Goal: Transaction & Acquisition: Obtain resource

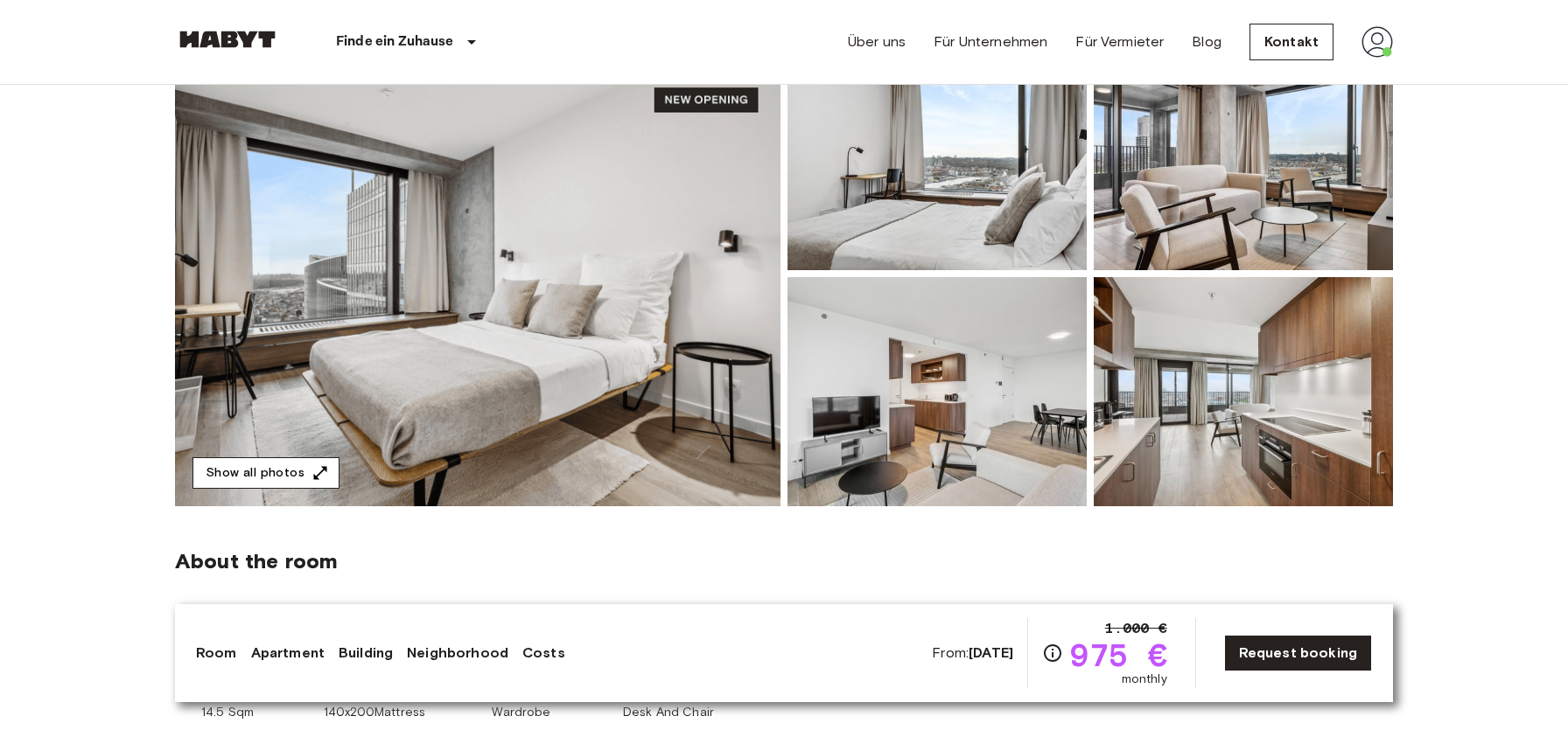
scroll to position [188, 0]
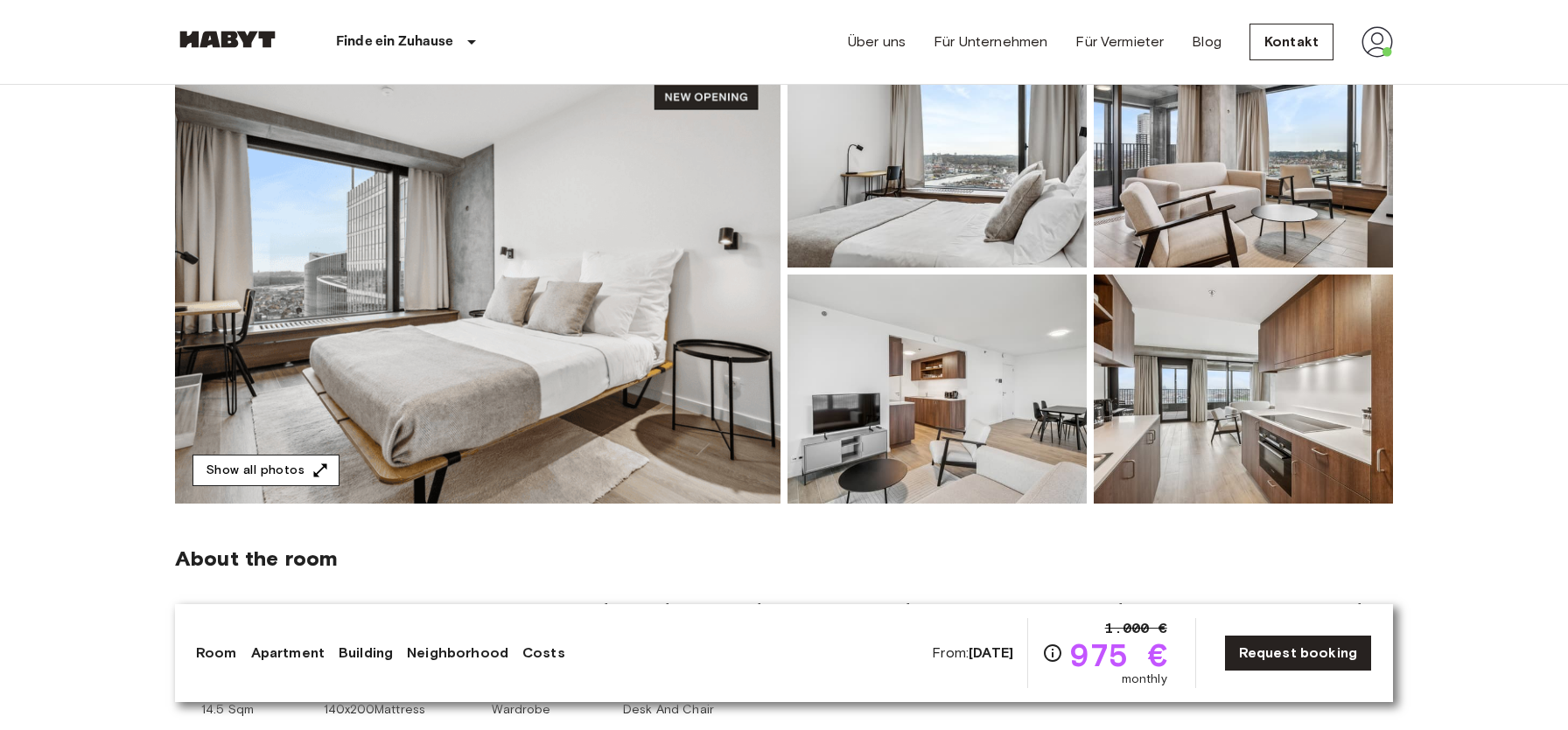
click at [302, 474] on button "Show all photos" at bounding box center [265, 470] width 147 height 32
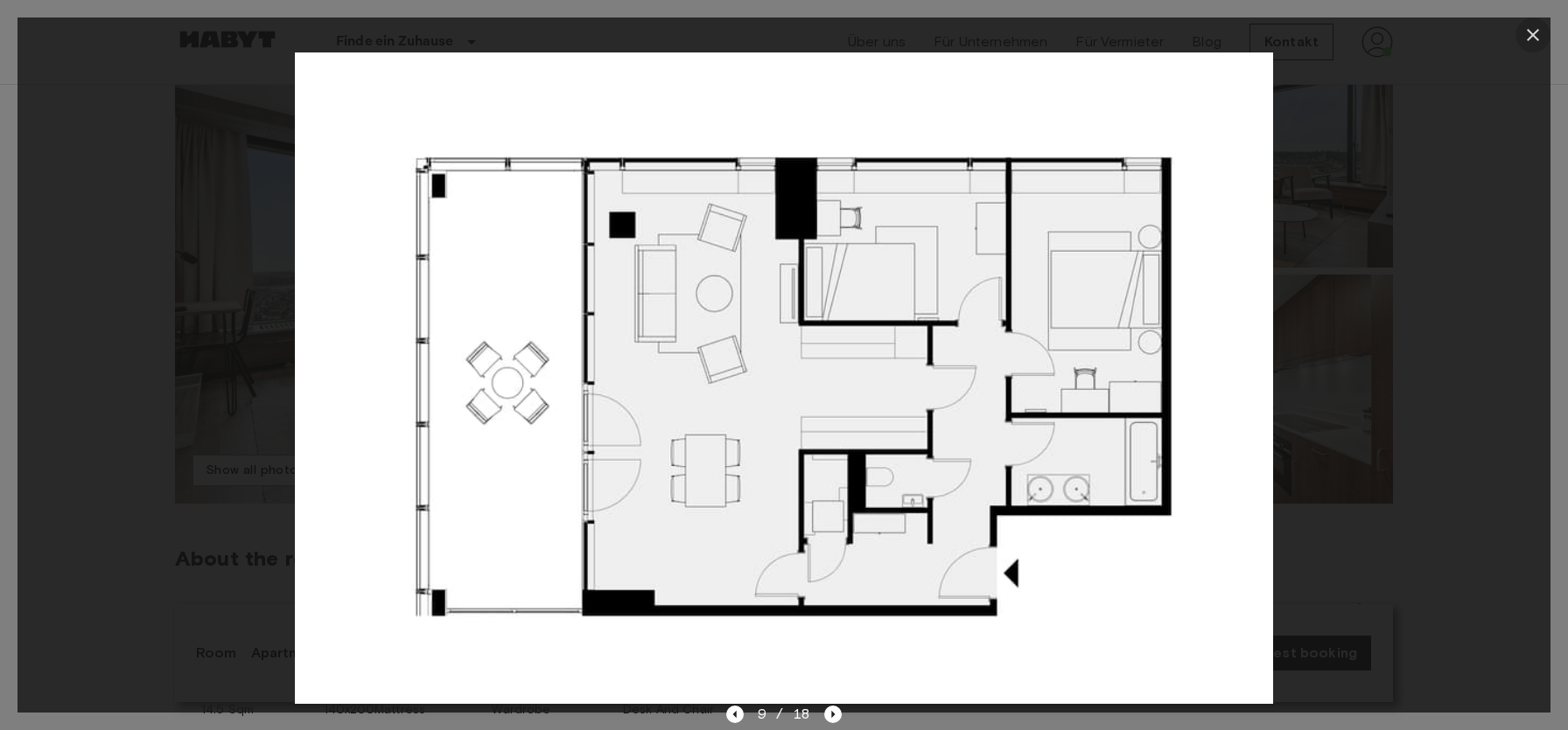
click at [1529, 34] on icon "button" at bounding box center [1533, 35] width 21 height 21
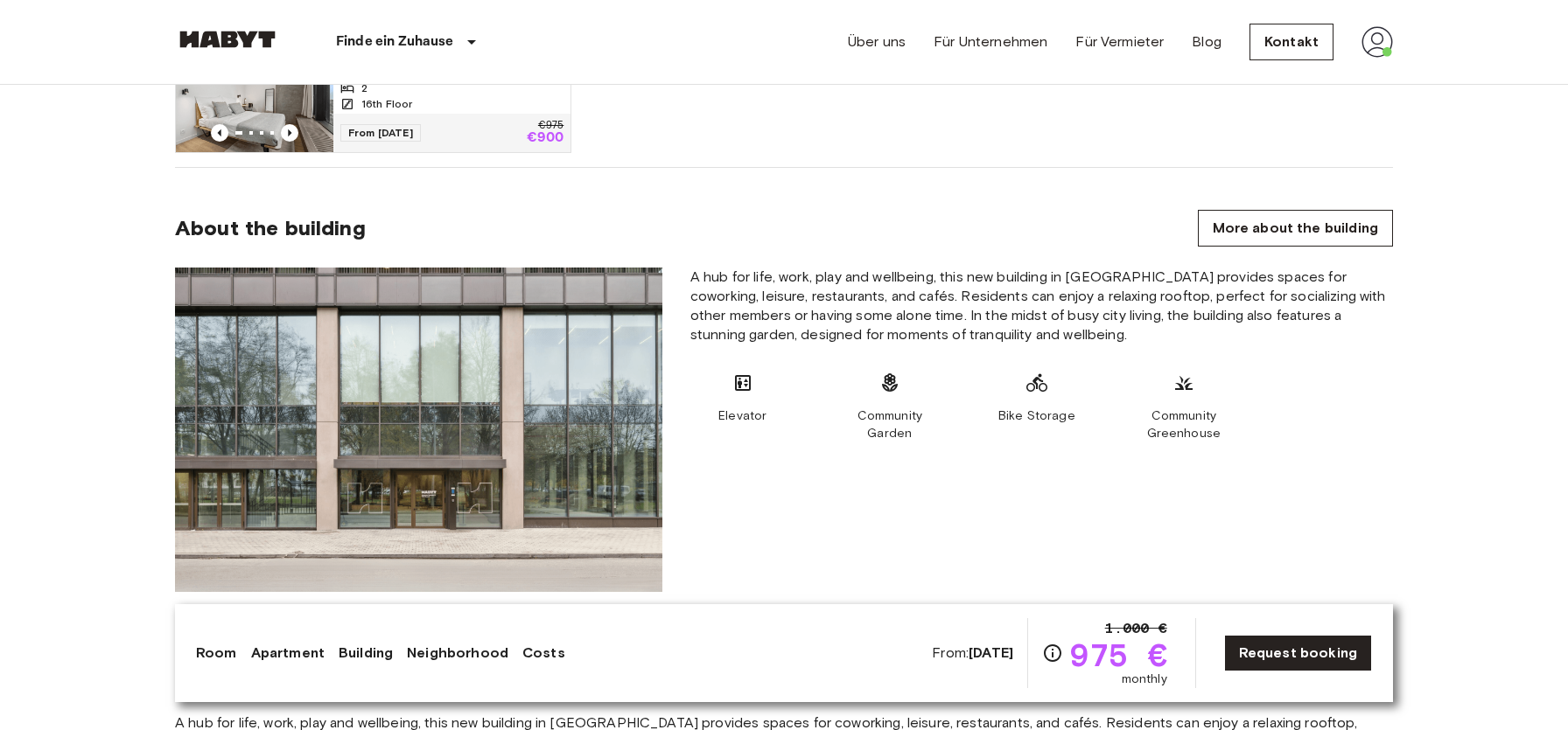
scroll to position [0, 0]
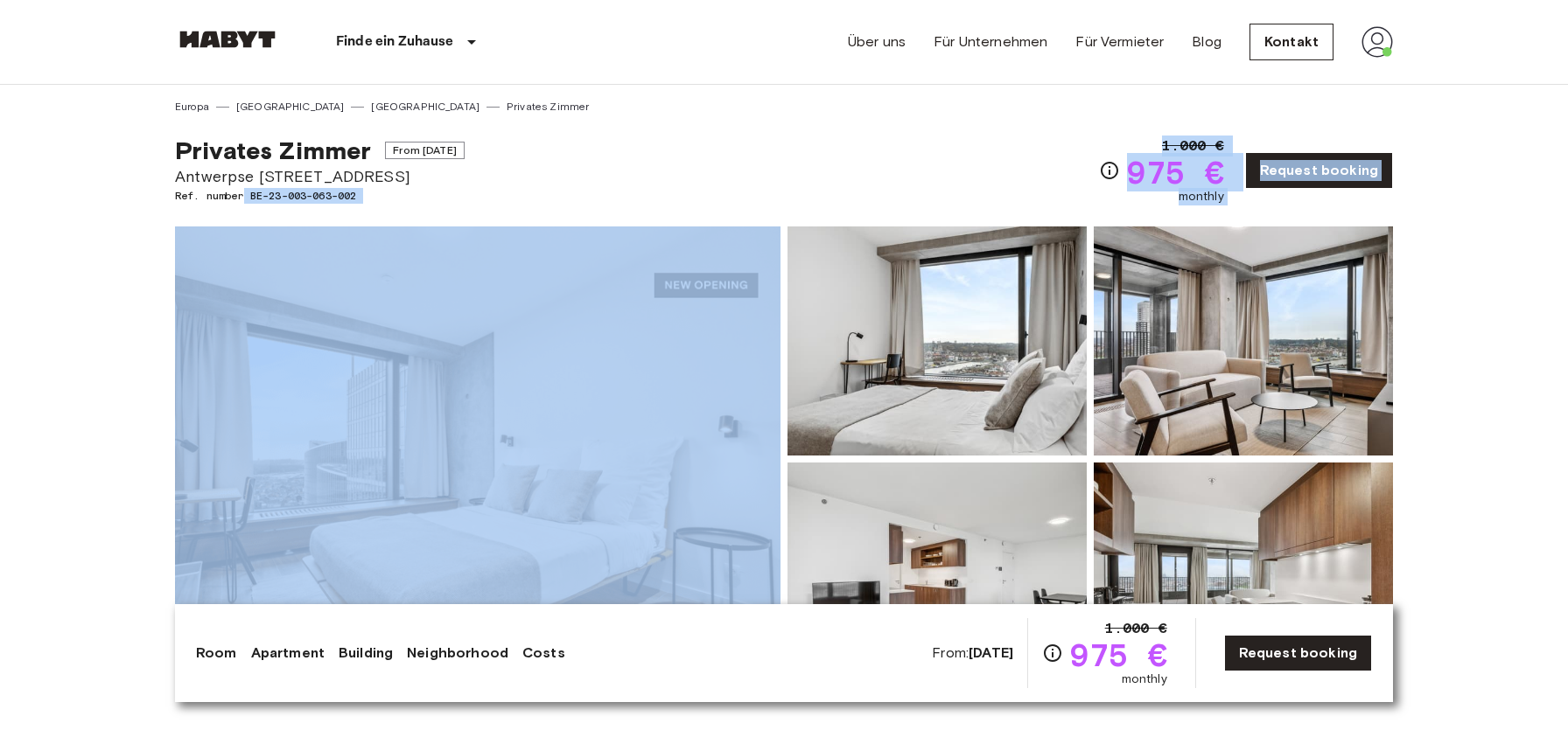
drag, startPoint x: 377, startPoint y: 209, endPoint x: 246, endPoint y: 200, distance: 131.3
copy div "BE-23-003-063-002 1.000 € 975 € monthly Request booking"
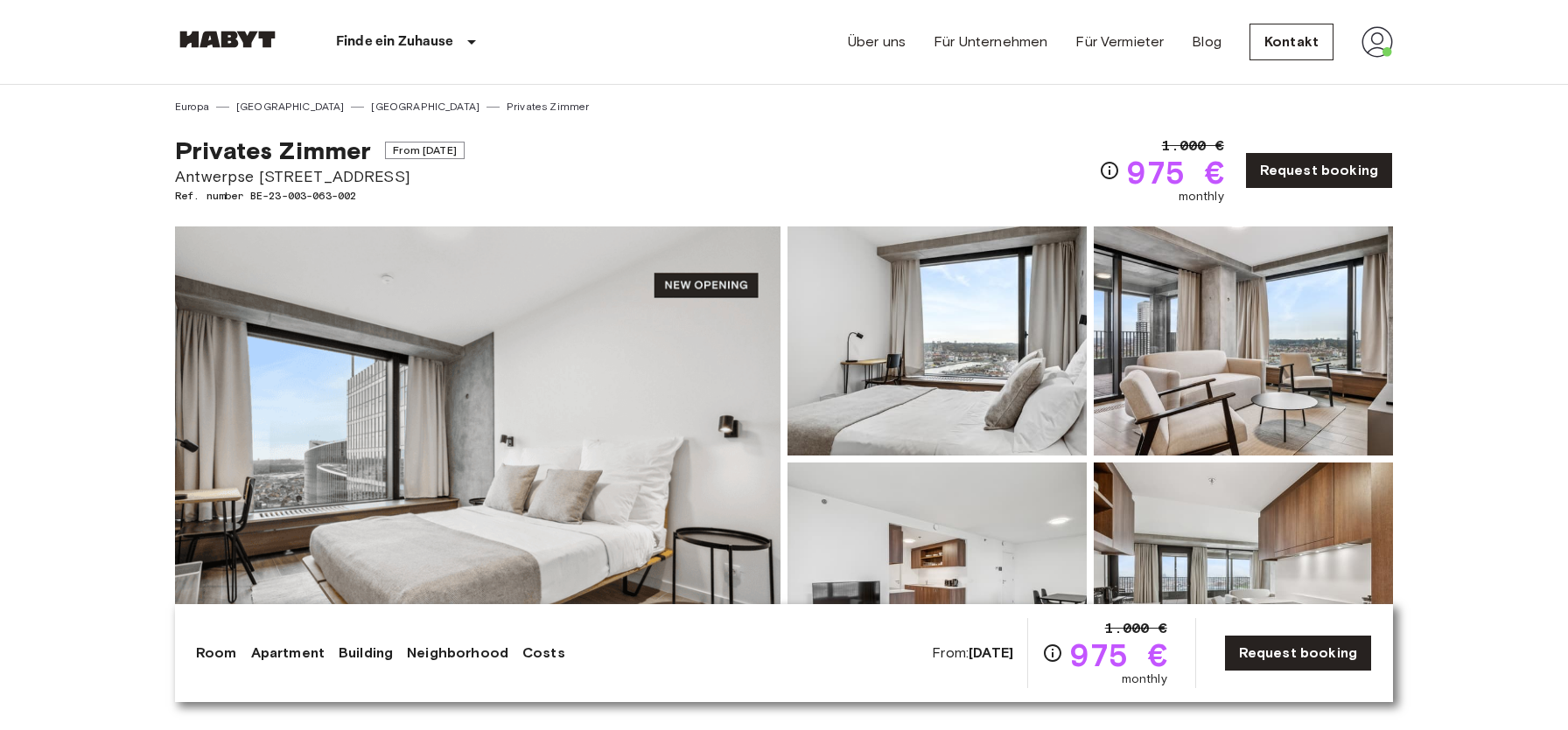
click at [499, 455] on img at bounding box center [478, 459] width 606 height 466
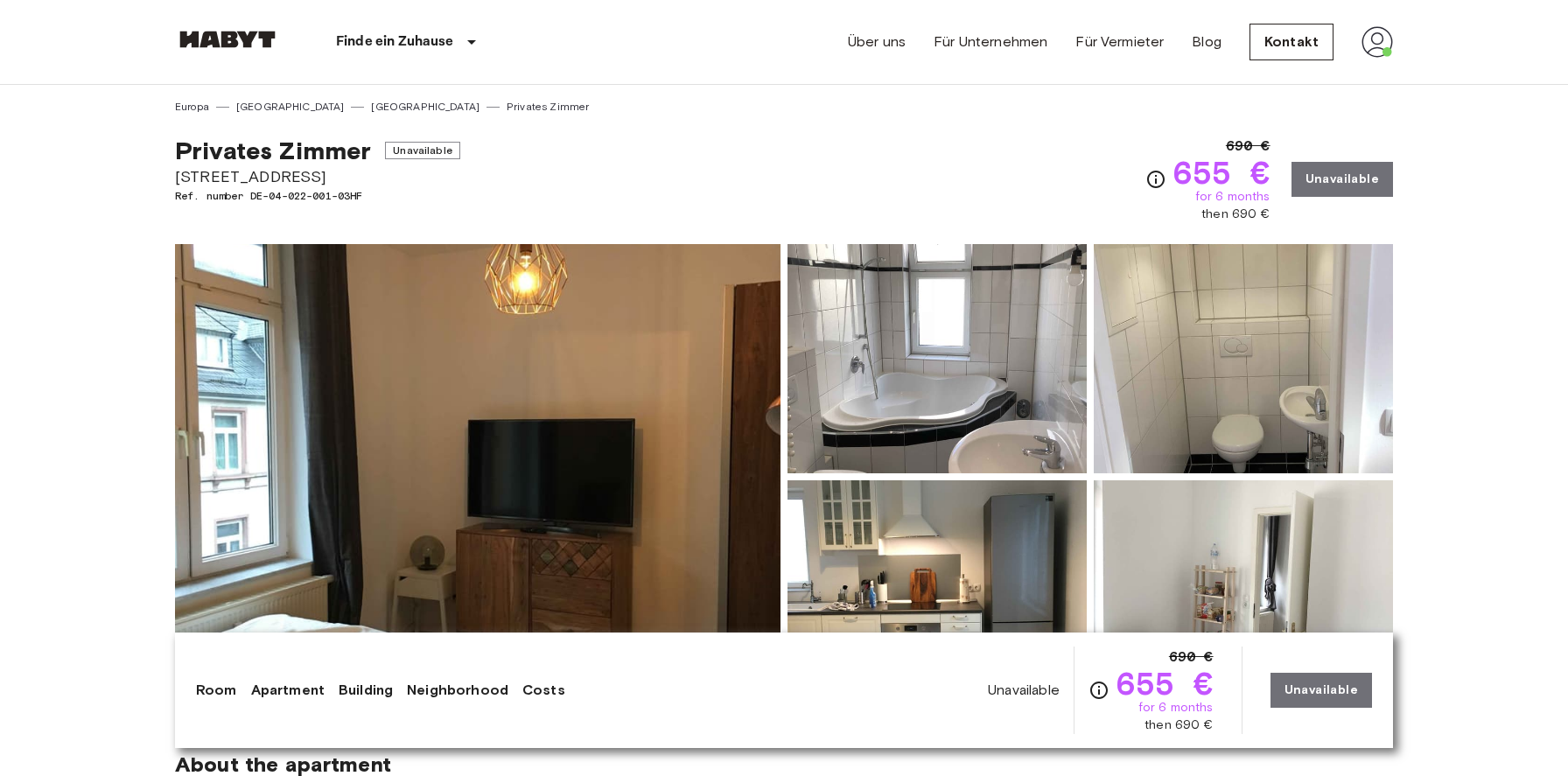
drag, startPoint x: 337, startPoint y: 167, endPoint x: 129, endPoint y: 169, distance: 208.0
copy span "Heiligkreuzgasse 13"
